Goal: Task Accomplishment & Management: Use online tool/utility

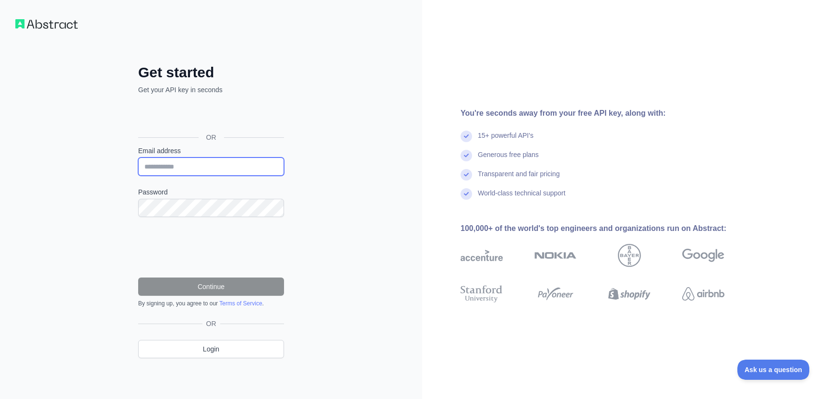
click at [171, 161] on input "Email address" at bounding box center [211, 166] width 146 height 18
type input "**********"
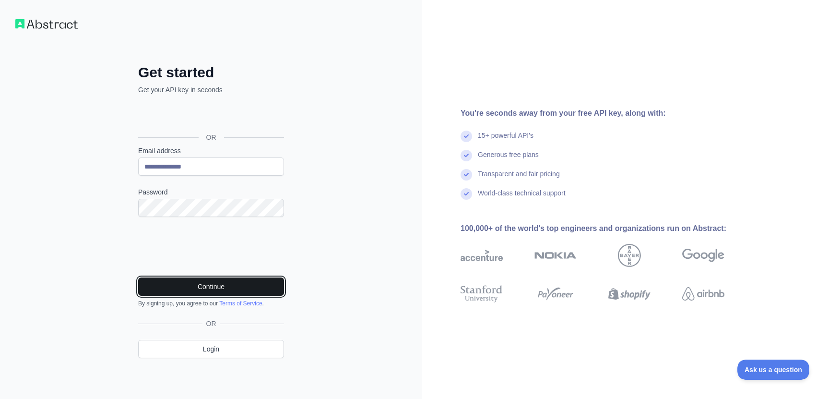
click at [204, 289] on button "Continue" at bounding box center [211, 286] width 146 height 18
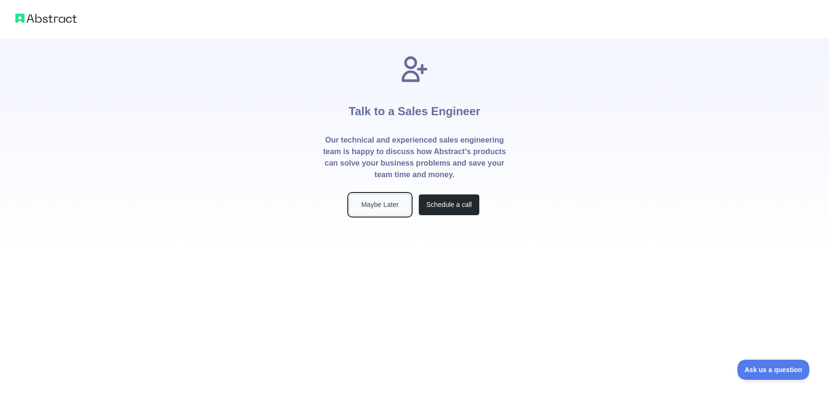
click at [379, 208] on button "Maybe Later" at bounding box center [379, 205] width 61 height 22
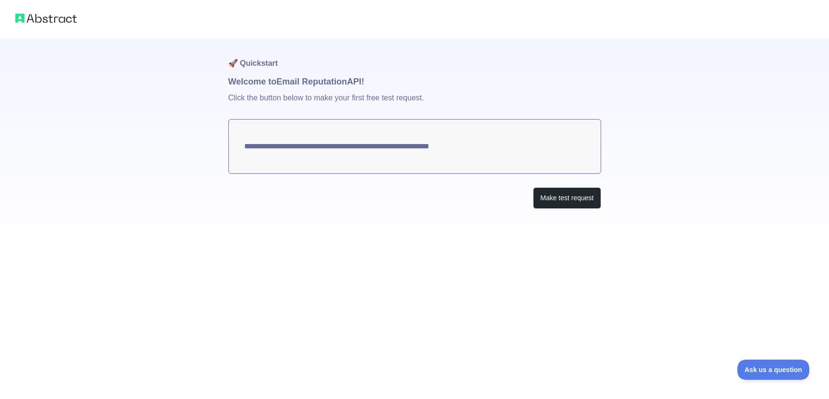
click at [434, 143] on textarea "**********" at bounding box center [414, 146] width 373 height 55
click at [560, 198] on button "Make test request" at bounding box center [567, 198] width 68 height 22
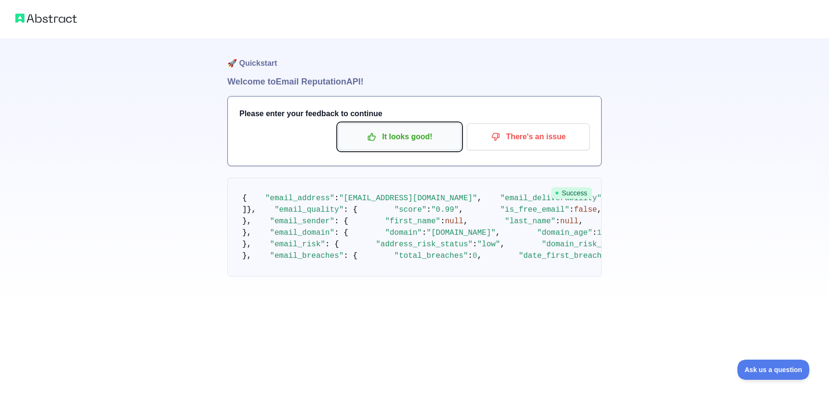
click at [404, 136] on p "It looks good!" at bounding box center [400, 137] width 108 height 16
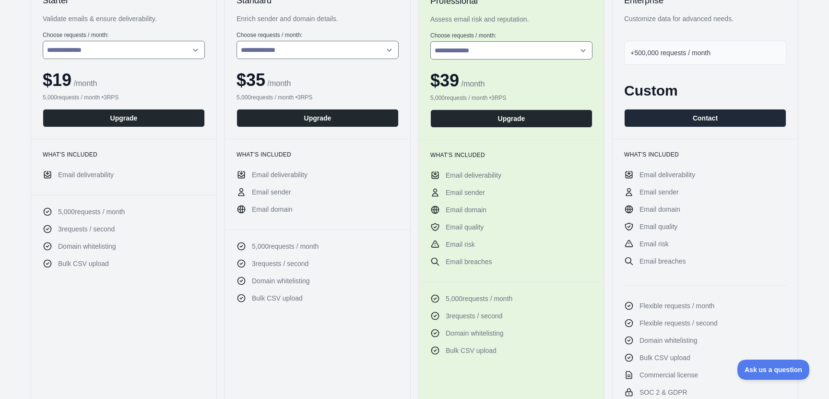
scroll to position [179, 0]
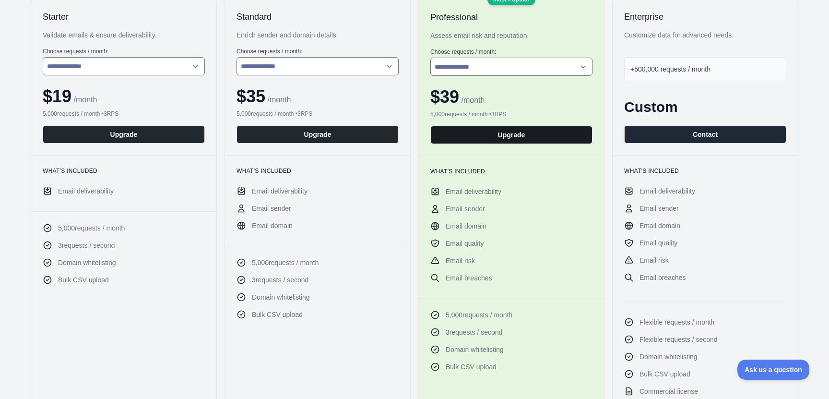
click at [497, 138] on button "Upgrade" at bounding box center [512, 135] width 162 height 18
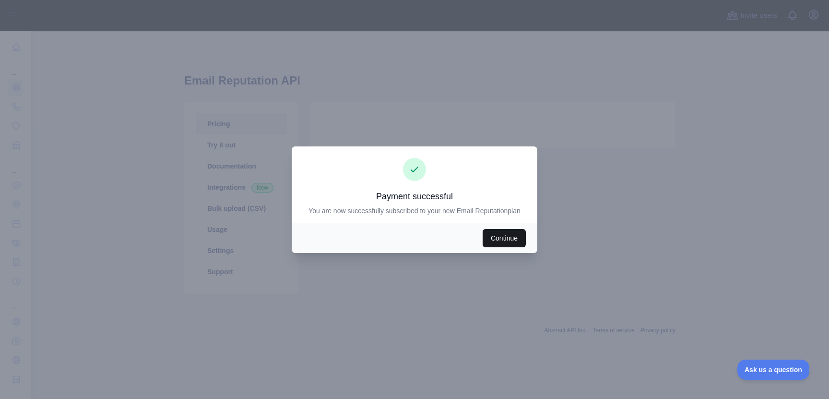
click at [505, 231] on button "Continue" at bounding box center [504, 238] width 43 height 18
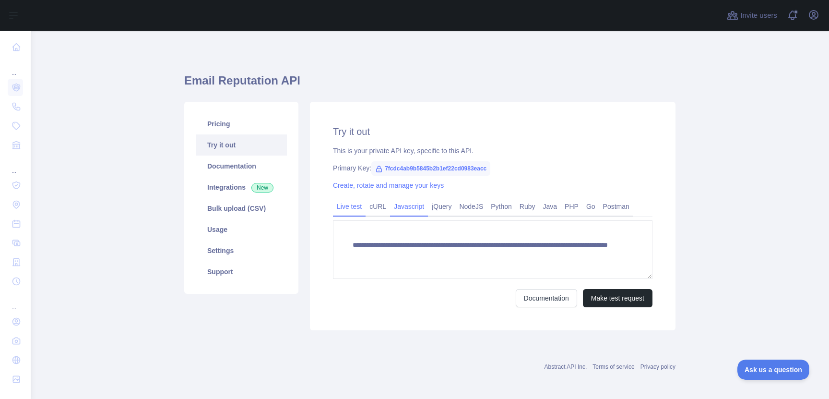
click at [410, 208] on link "Javascript" at bounding box center [409, 206] width 38 height 15
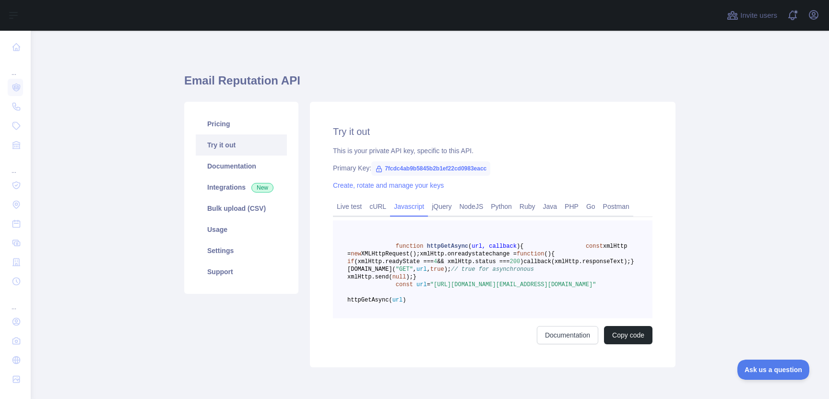
drag, startPoint x: 397, startPoint y: 321, endPoint x: 576, endPoint y: 332, distance: 179.3
click at [576, 318] on pre "function httpGetAsync ( url, callback ) { const xmlHttp = new XMLHttpRequest();…" at bounding box center [493, 269] width 320 height 98
copy span "const url = "https://emailreputation.abstractapi.com/v1/?api_key=7fcdc4ab9b5845…"
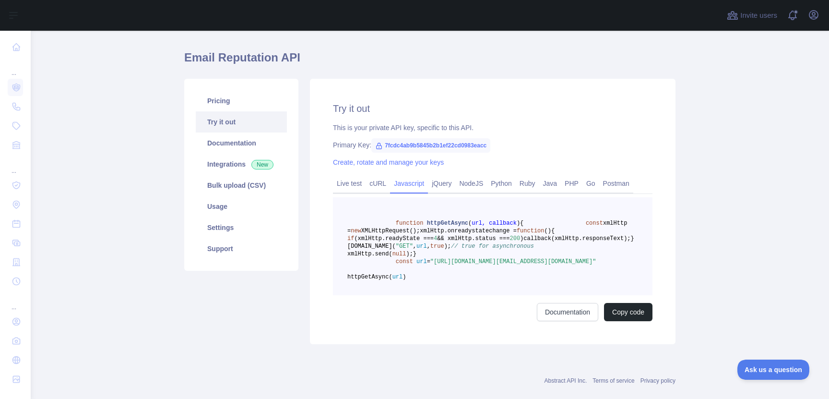
scroll to position [22, 0]
